Goal: Task Accomplishment & Management: Manage account settings

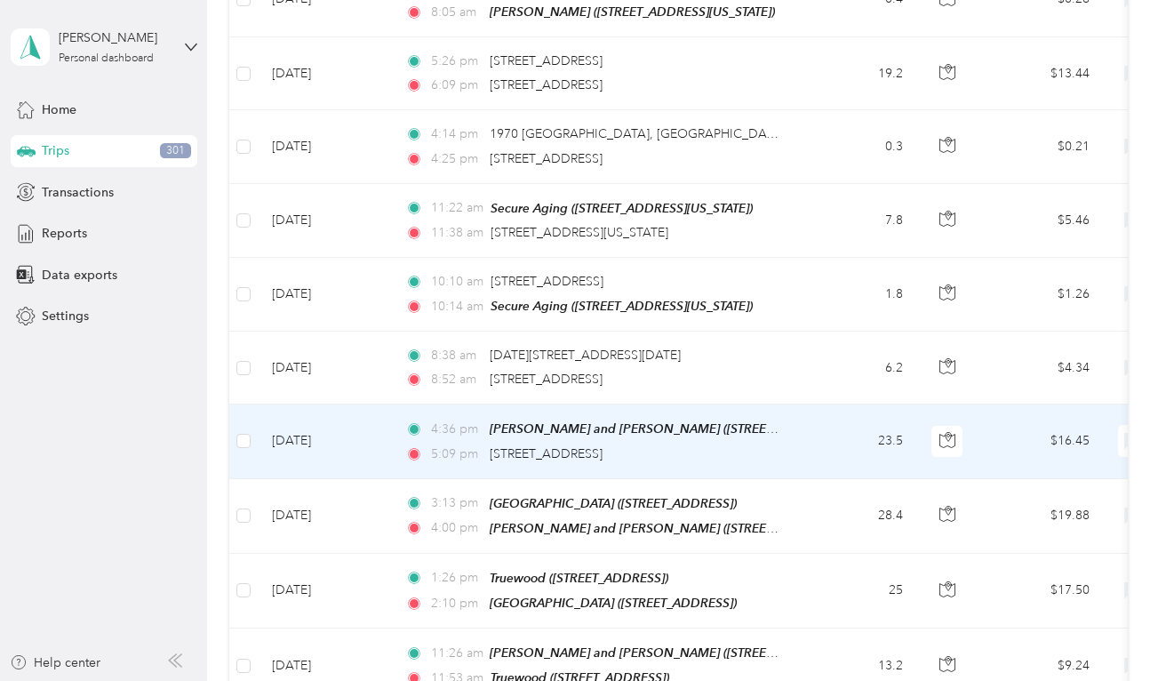
scroll to position [3819, 0]
click at [377, 404] on td "[DATE]" at bounding box center [324, 441] width 133 height 74
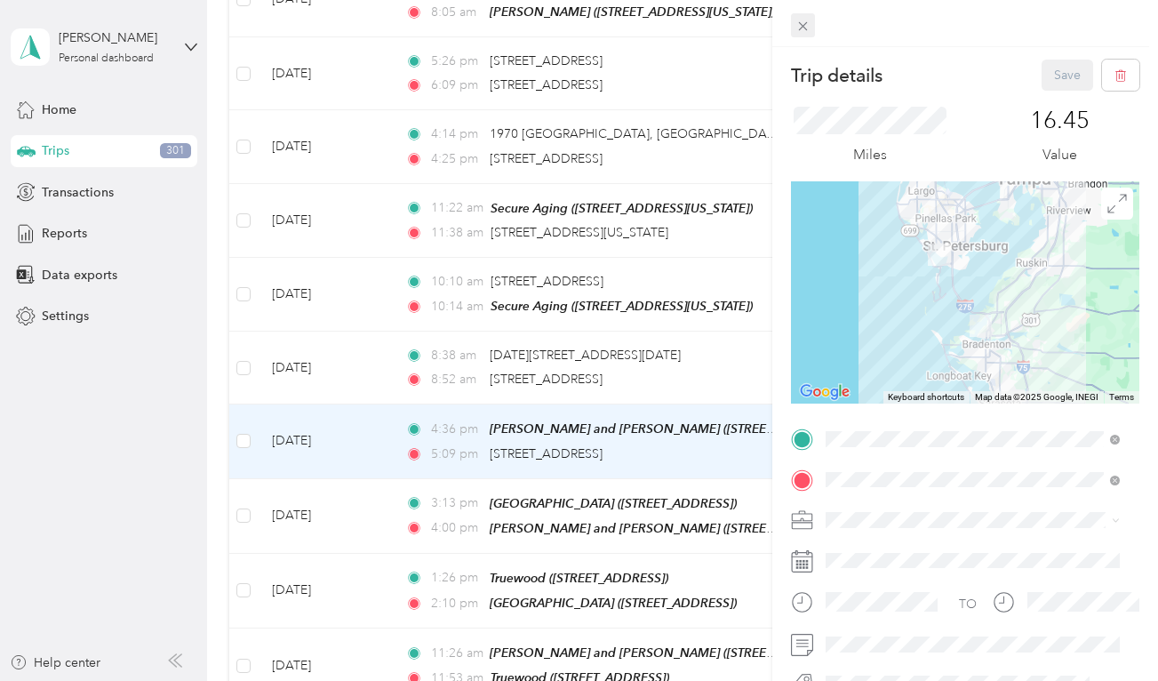
click at [801, 31] on icon at bounding box center [802, 26] width 15 height 15
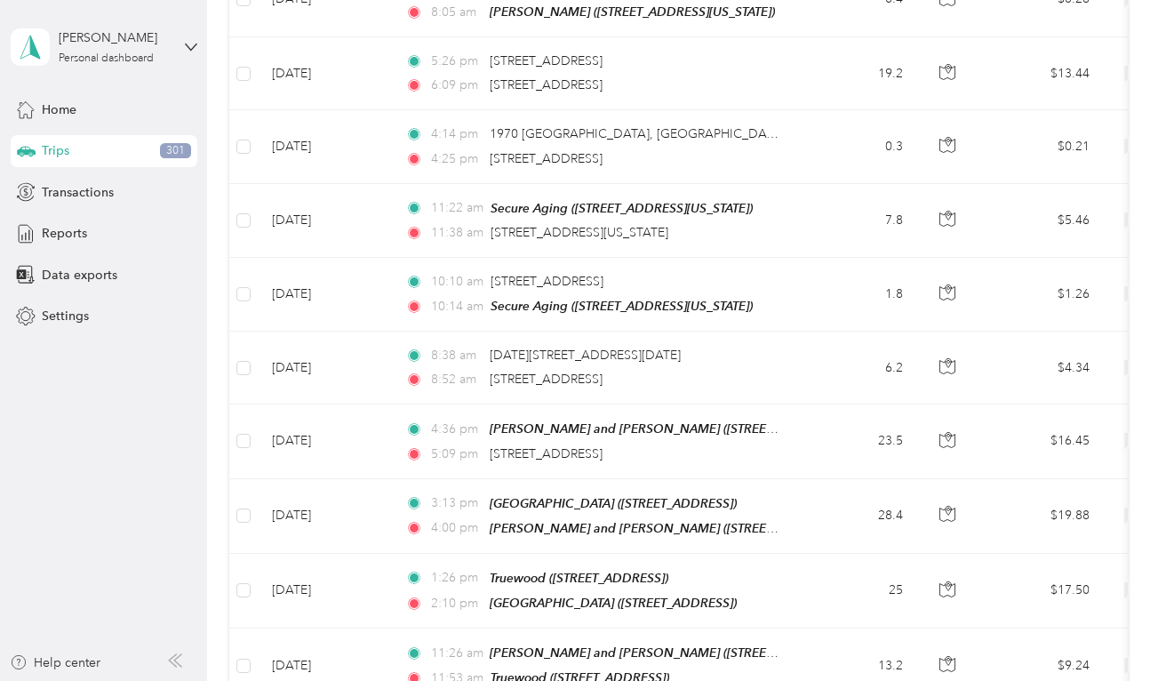
drag, startPoint x: 451, startPoint y: 680, endPoint x: 504, endPoint y: 309, distance: 374.3
click at [504, 332] on td "8:38 am [DATE]–[DATE] [STREET_ADDRESS] 8:52 am [STREET_ADDRESS]" at bounding box center [595, 368] width 409 height 73
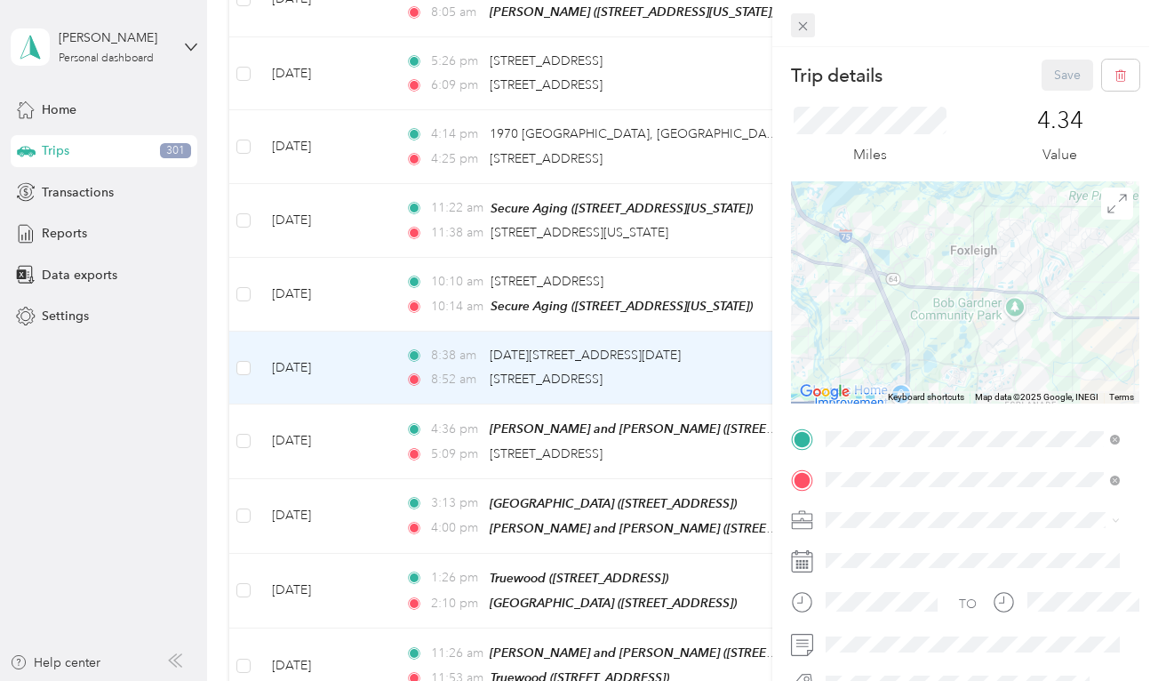
click at [801, 25] on icon at bounding box center [802, 26] width 15 height 15
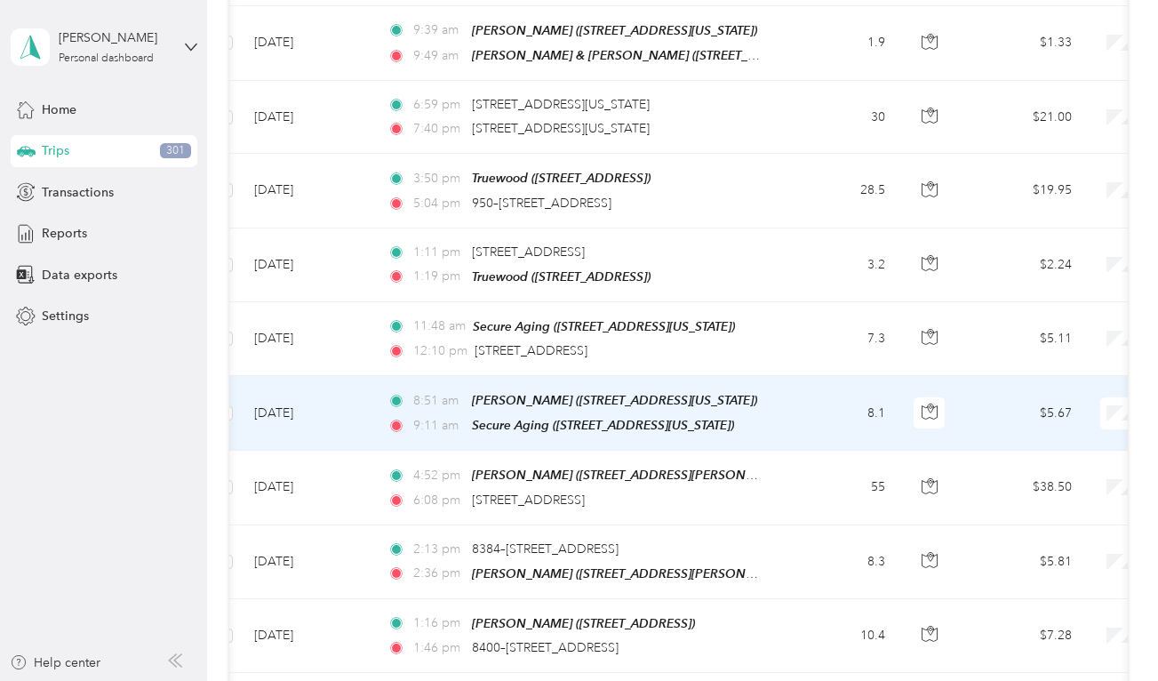
scroll to position [811, 0]
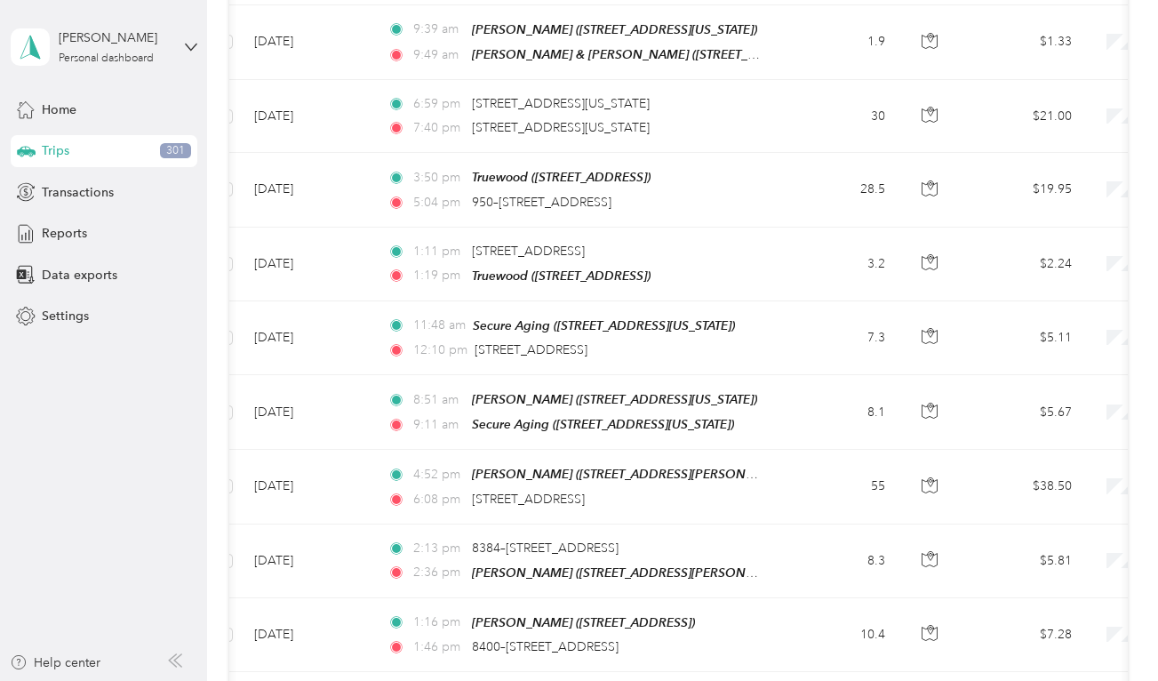
click at [90, 570] on aside "[PERSON_NAME] Personal dashboard Home Trips 301 Transactions Reports Data expor…" at bounding box center [103, 340] width 207 height 681
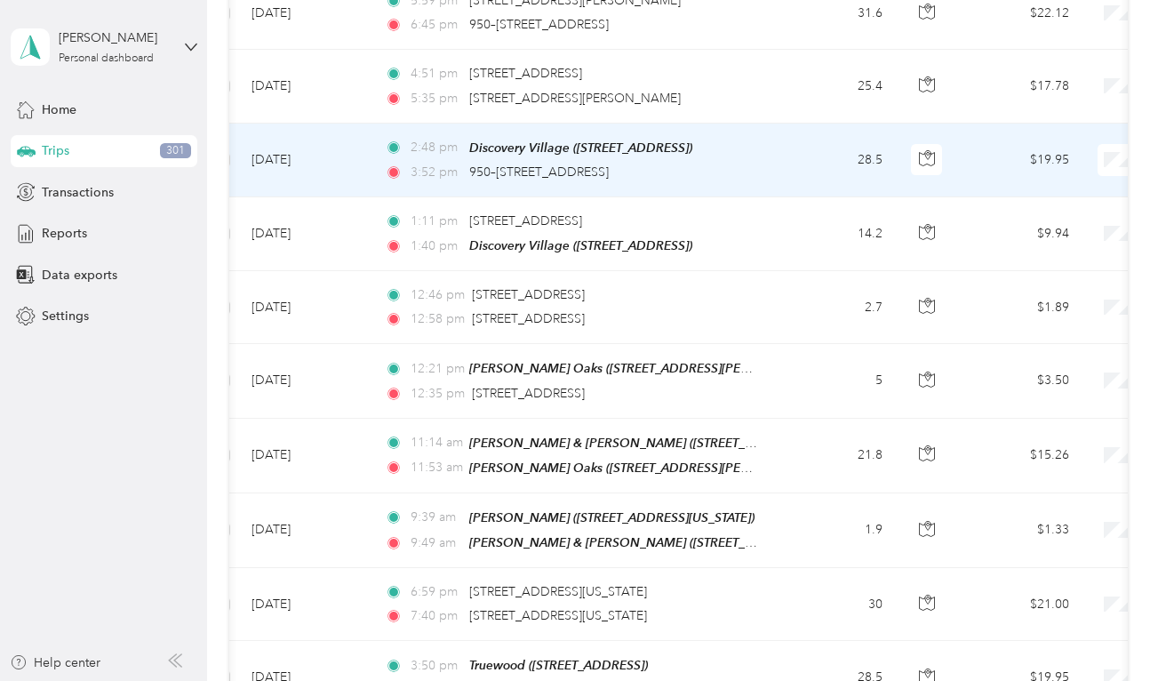
scroll to position [0, 16]
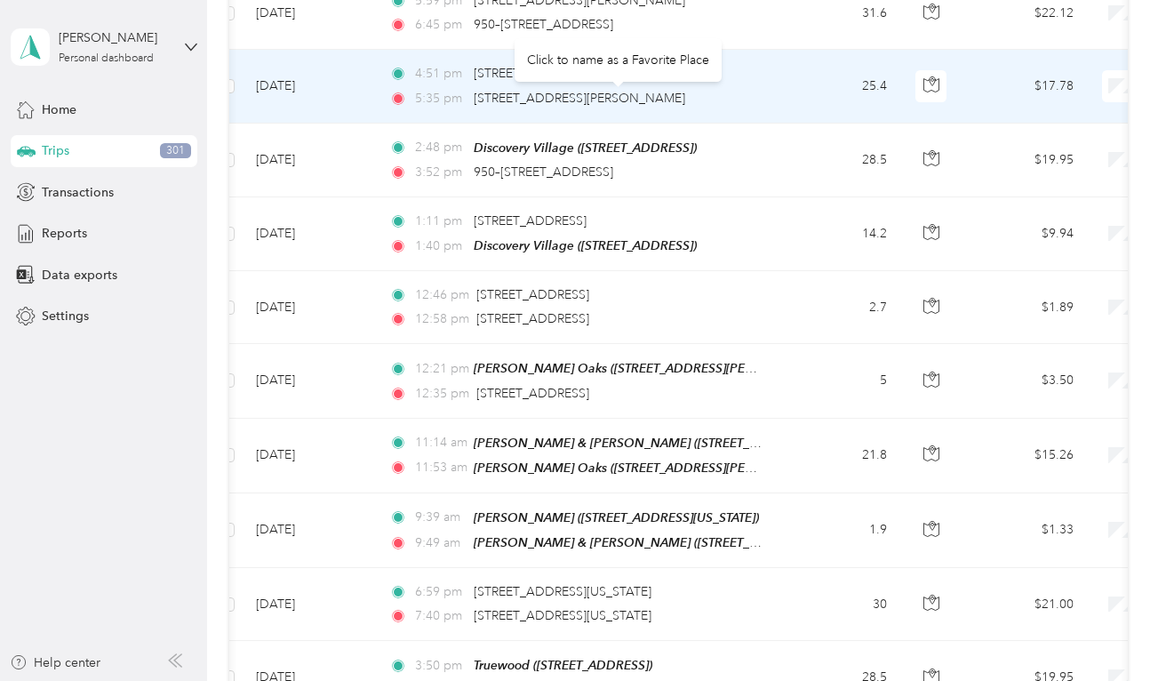
click at [652, 106] on div "[STREET_ADDRESS][PERSON_NAME]" at bounding box center [580, 99] width 212 height 20
